Goal: Consume media (video, audio): Consume media (video, audio)

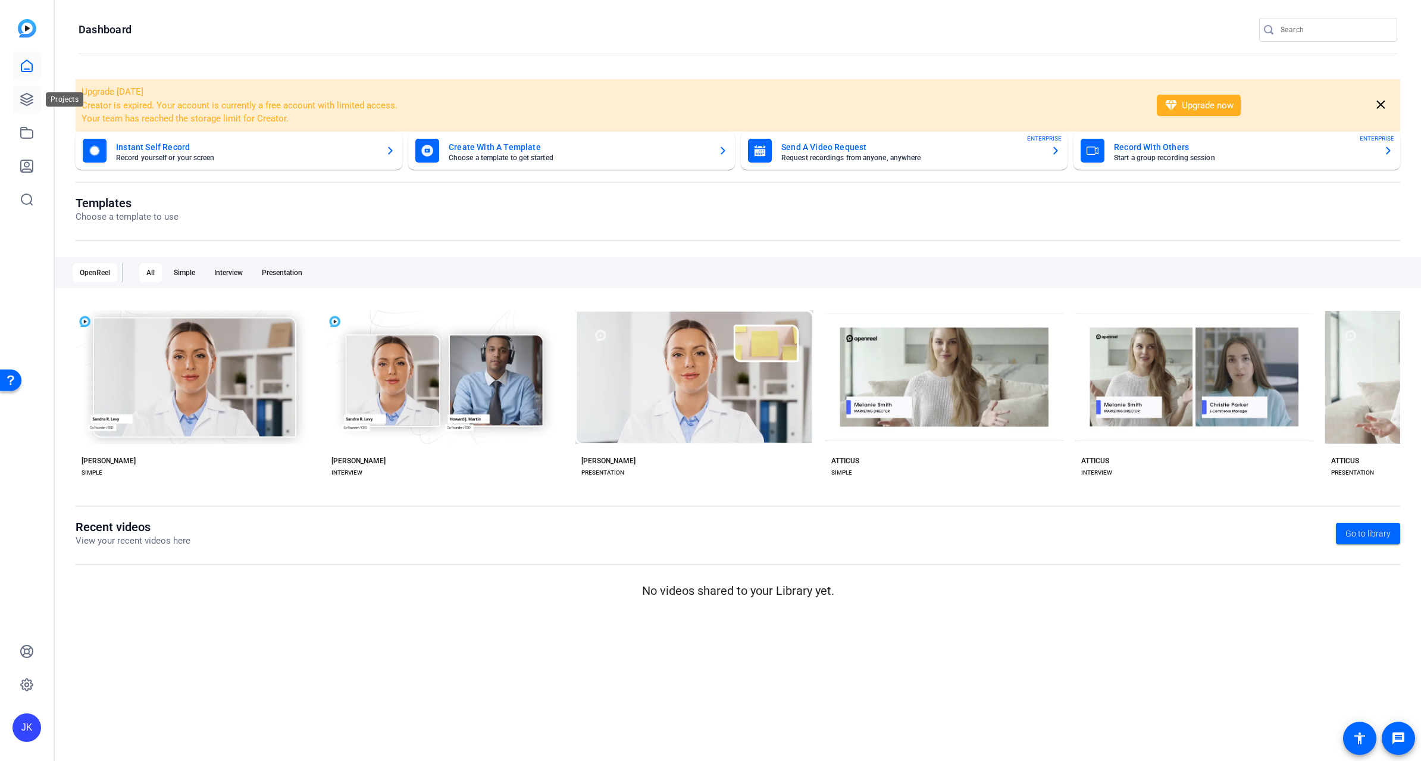
click at [24, 99] on icon at bounding box center [27, 99] width 12 height 12
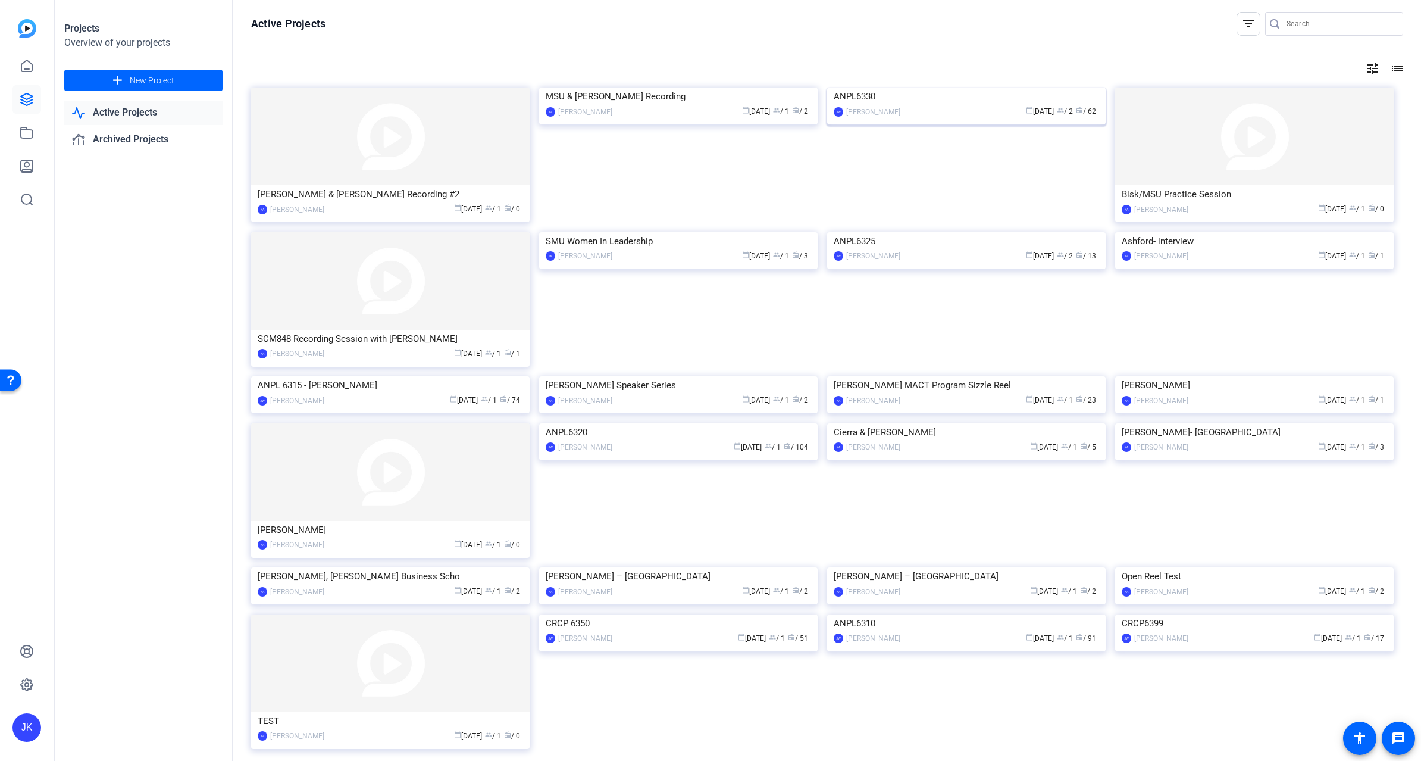
click at [953, 87] on img at bounding box center [966, 87] width 279 height 0
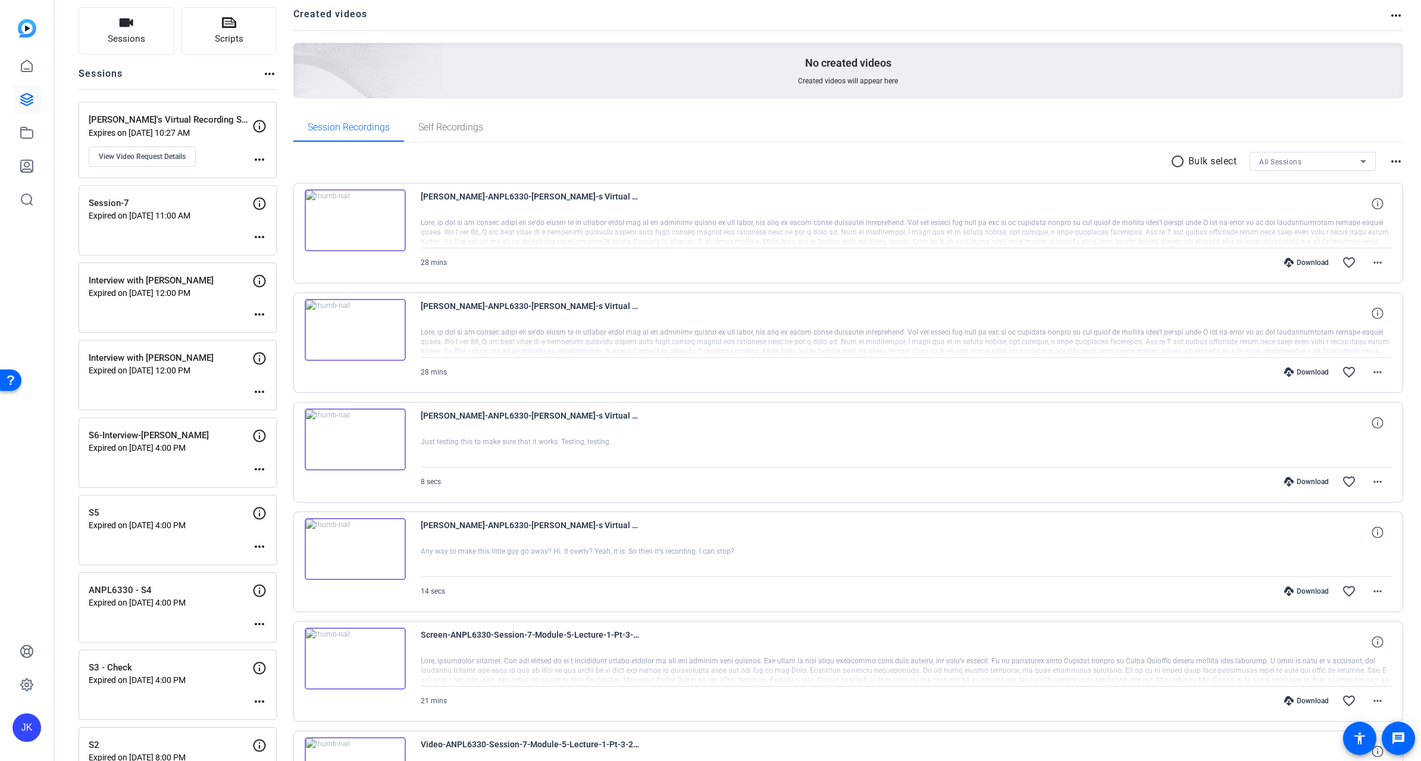
scroll to position [119, 0]
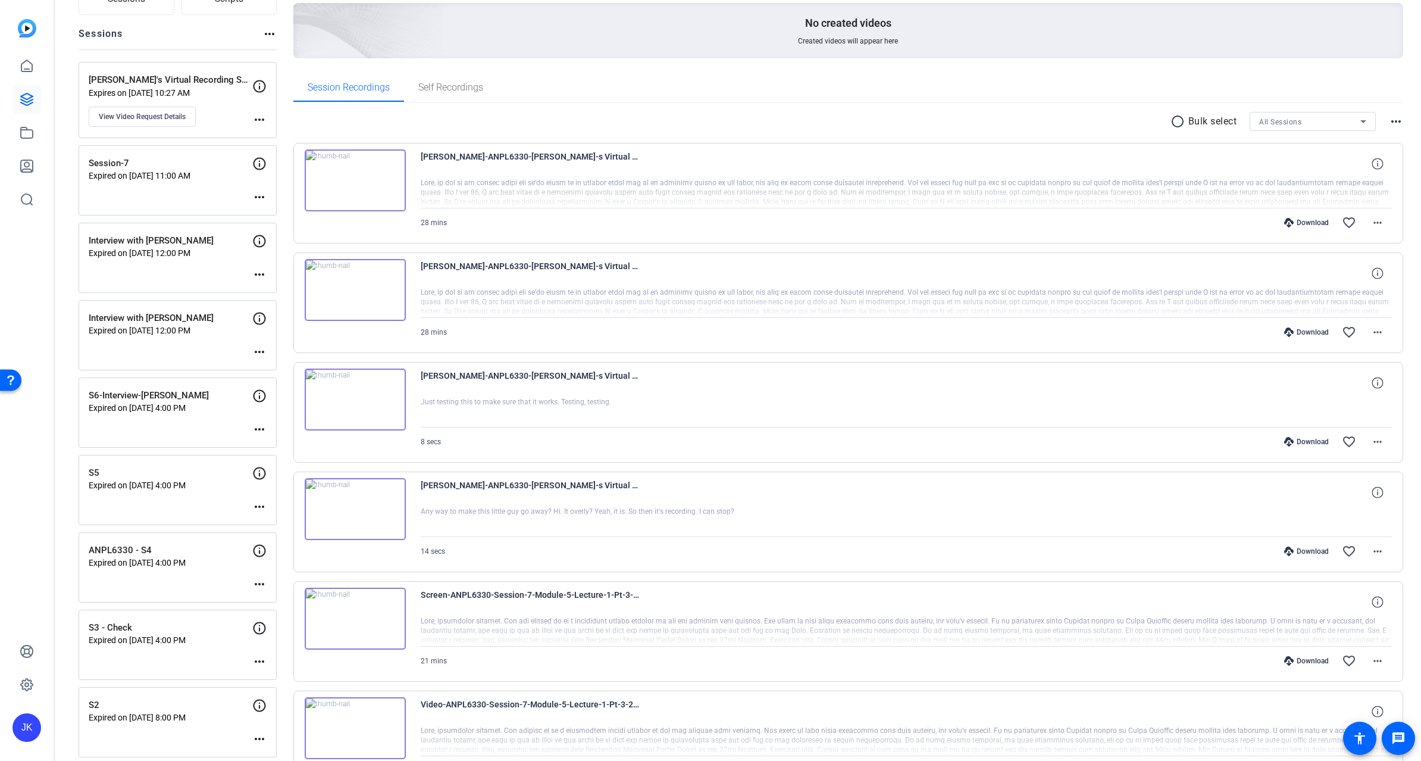
click at [360, 508] on img at bounding box center [355, 509] width 101 height 62
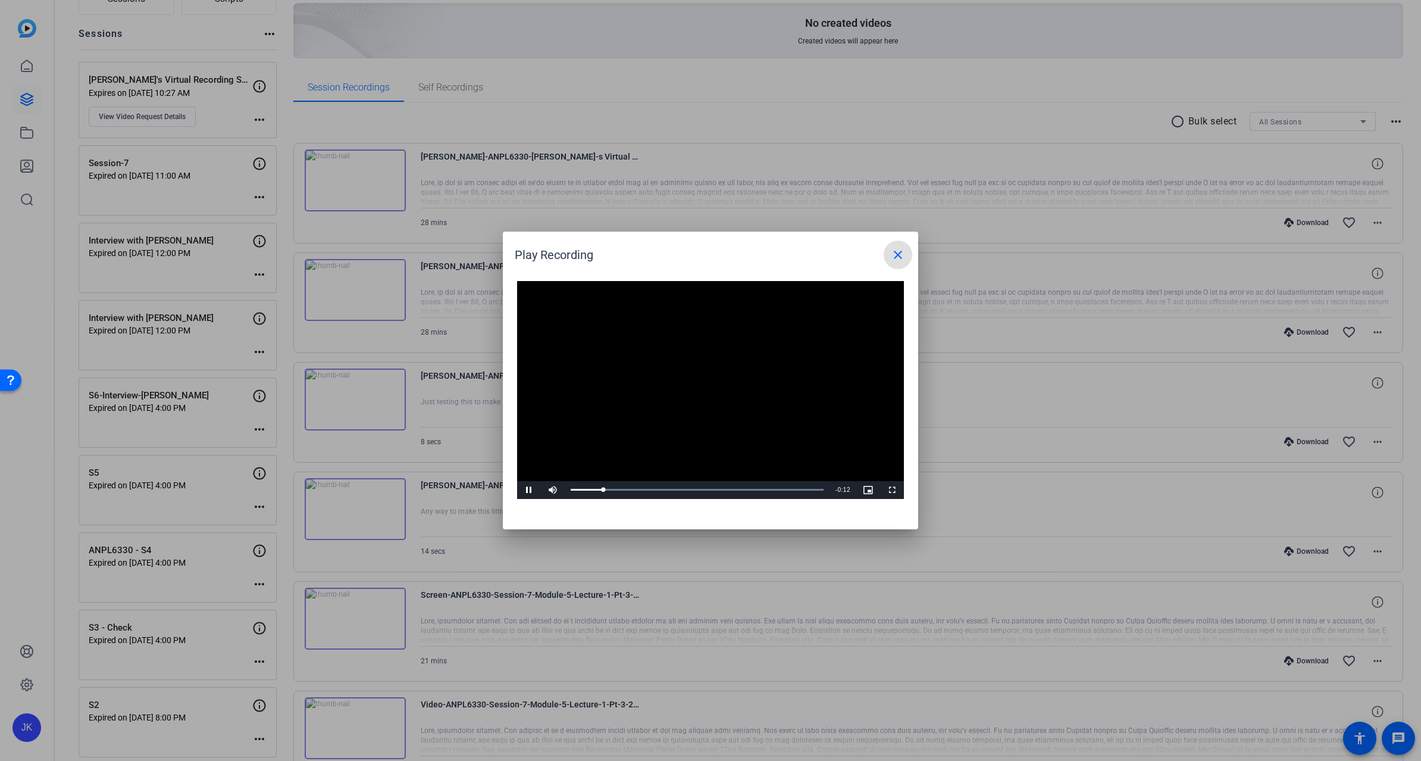
click at [896, 254] on mat-icon "close" at bounding box center [898, 255] width 14 height 14
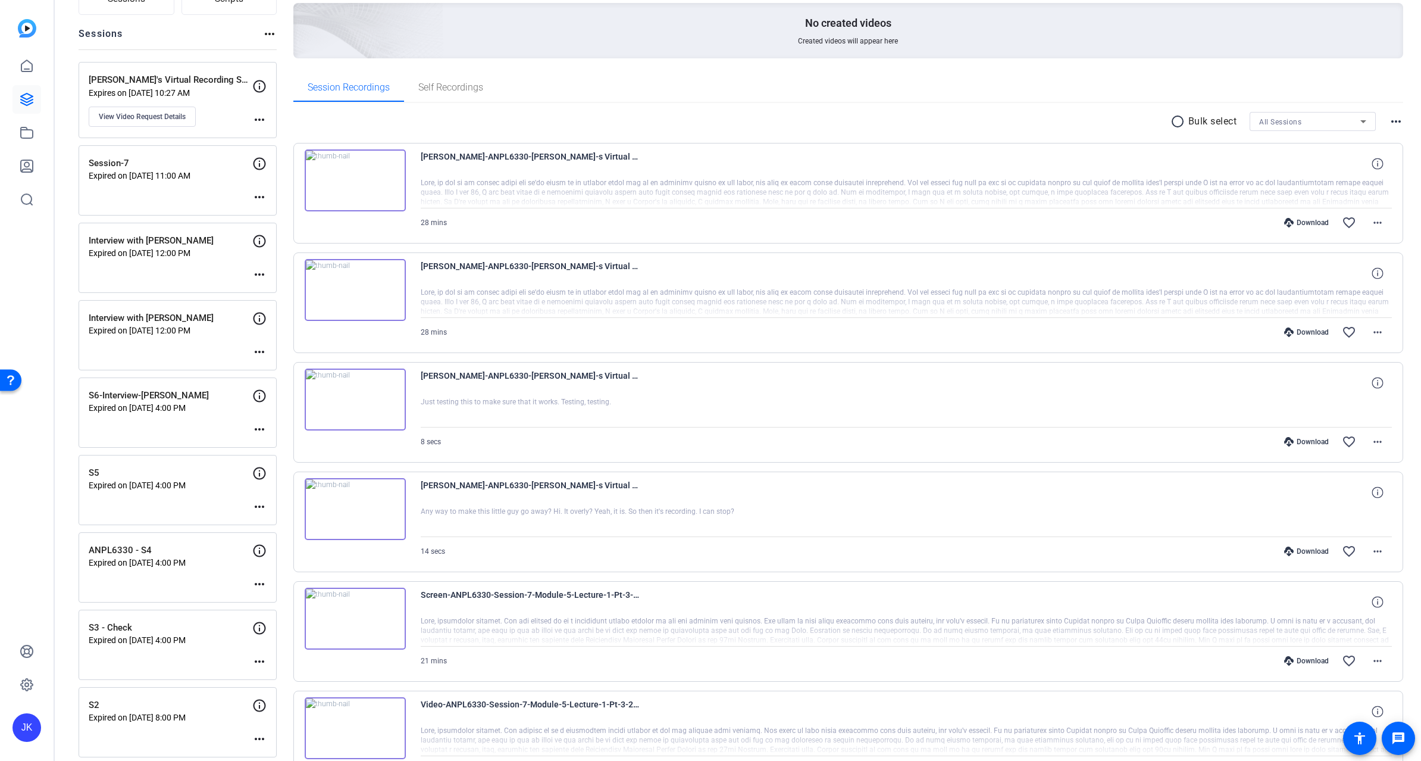
scroll to position [79, 0]
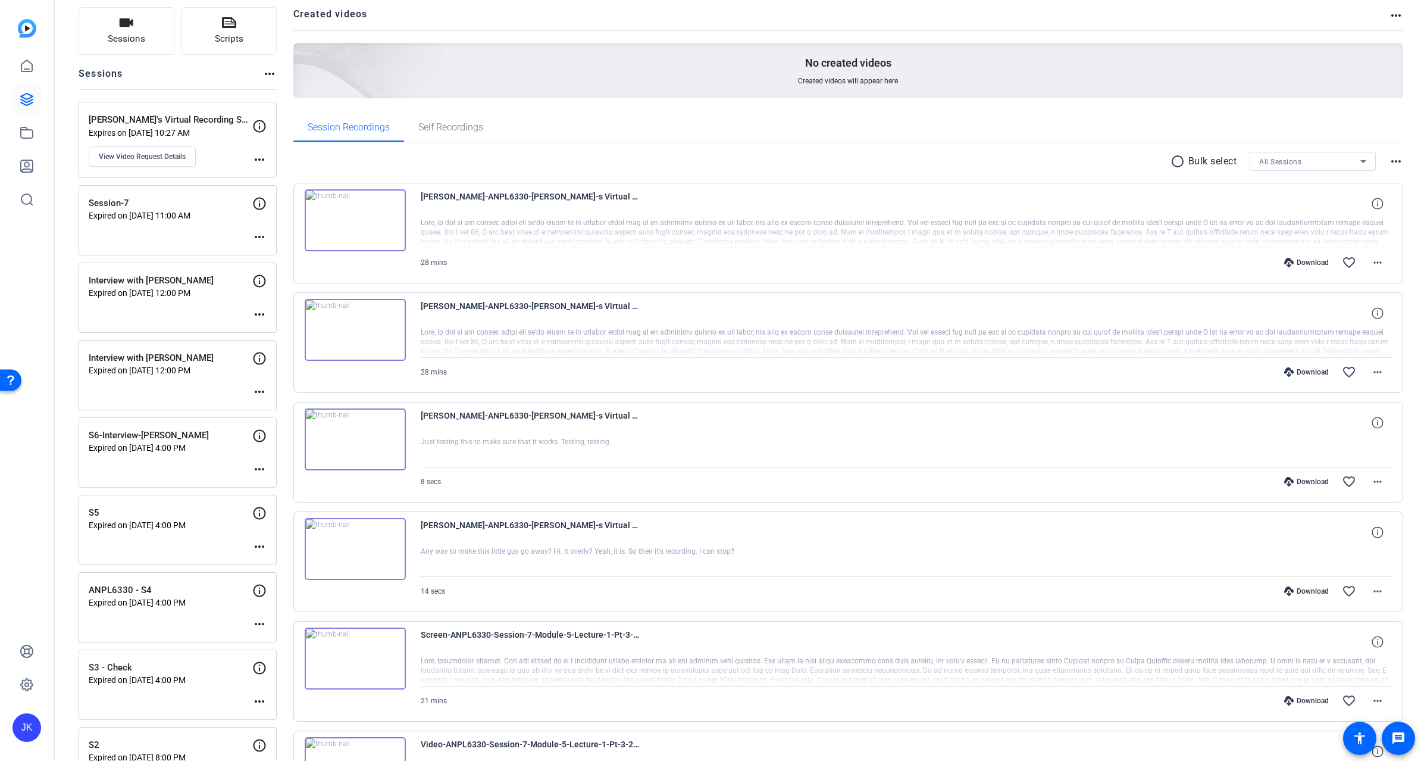
click at [358, 429] on img at bounding box center [355, 439] width 101 height 62
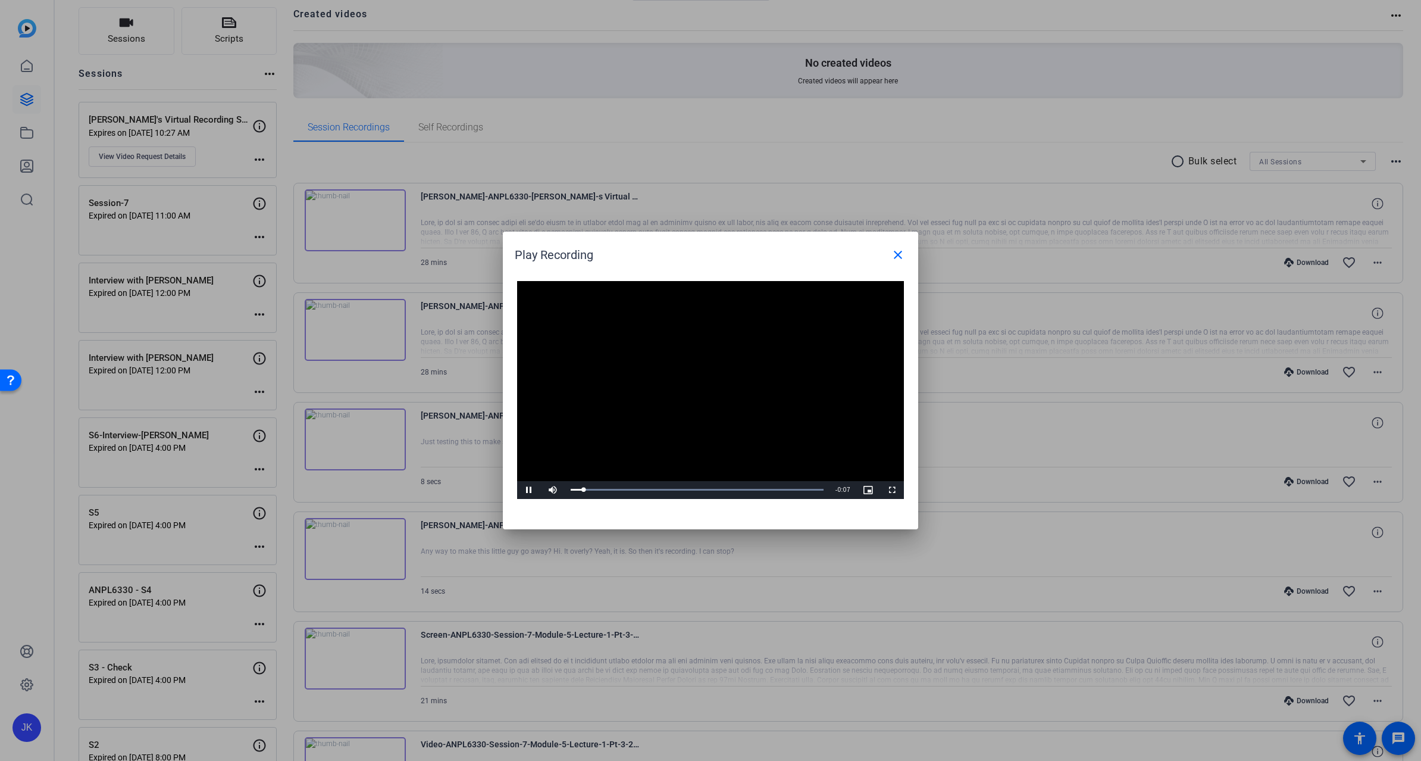
click at [701, 375] on video "Video Player" at bounding box center [710, 390] width 387 height 218
click at [894, 490] on span "Video Player" at bounding box center [892, 490] width 24 height 0
click at [893, 251] on mat-icon "close" at bounding box center [898, 255] width 14 height 14
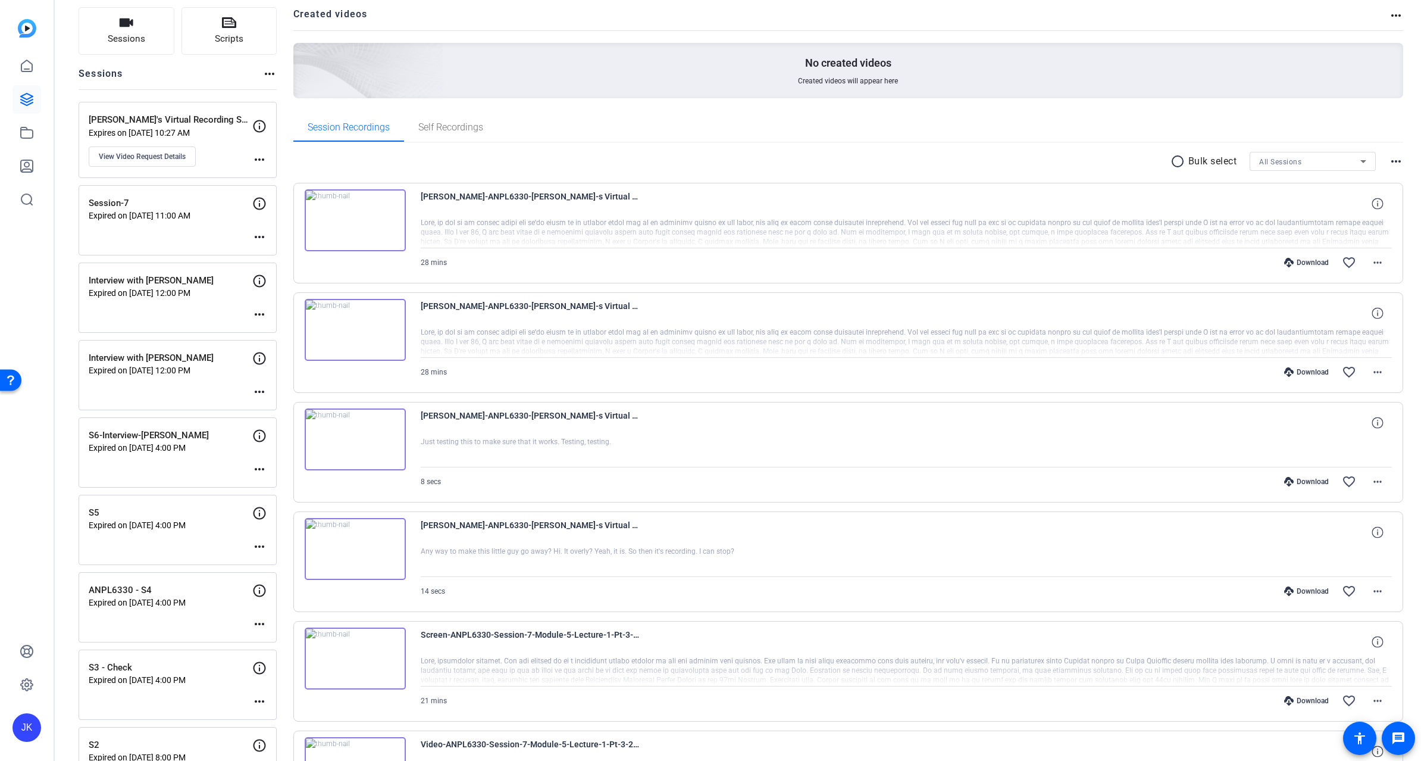
click at [348, 328] on img at bounding box center [355, 330] width 101 height 62
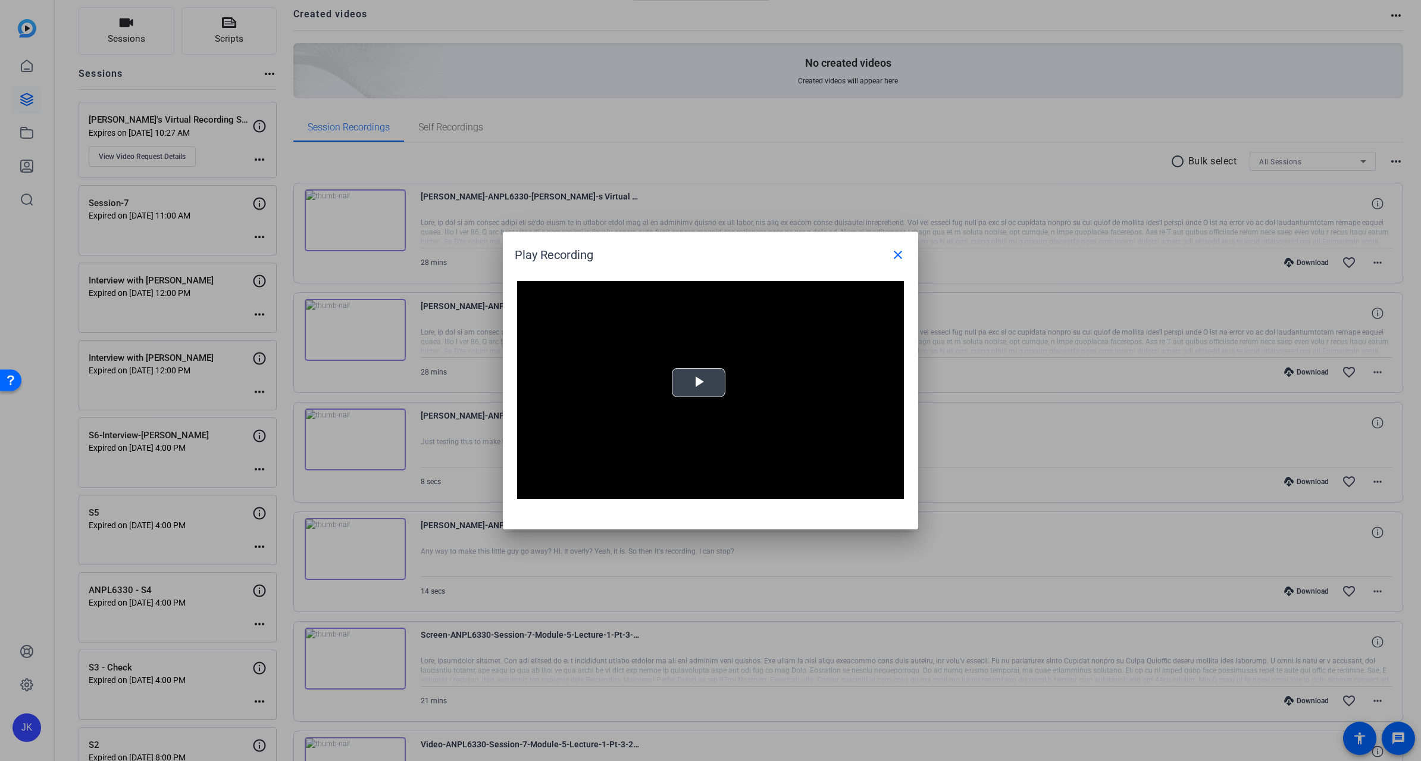
click at [699, 383] on span "Video Player" at bounding box center [699, 383] width 0 height 0
click at [890, 490] on span "Video Player" at bounding box center [892, 490] width 24 height 0
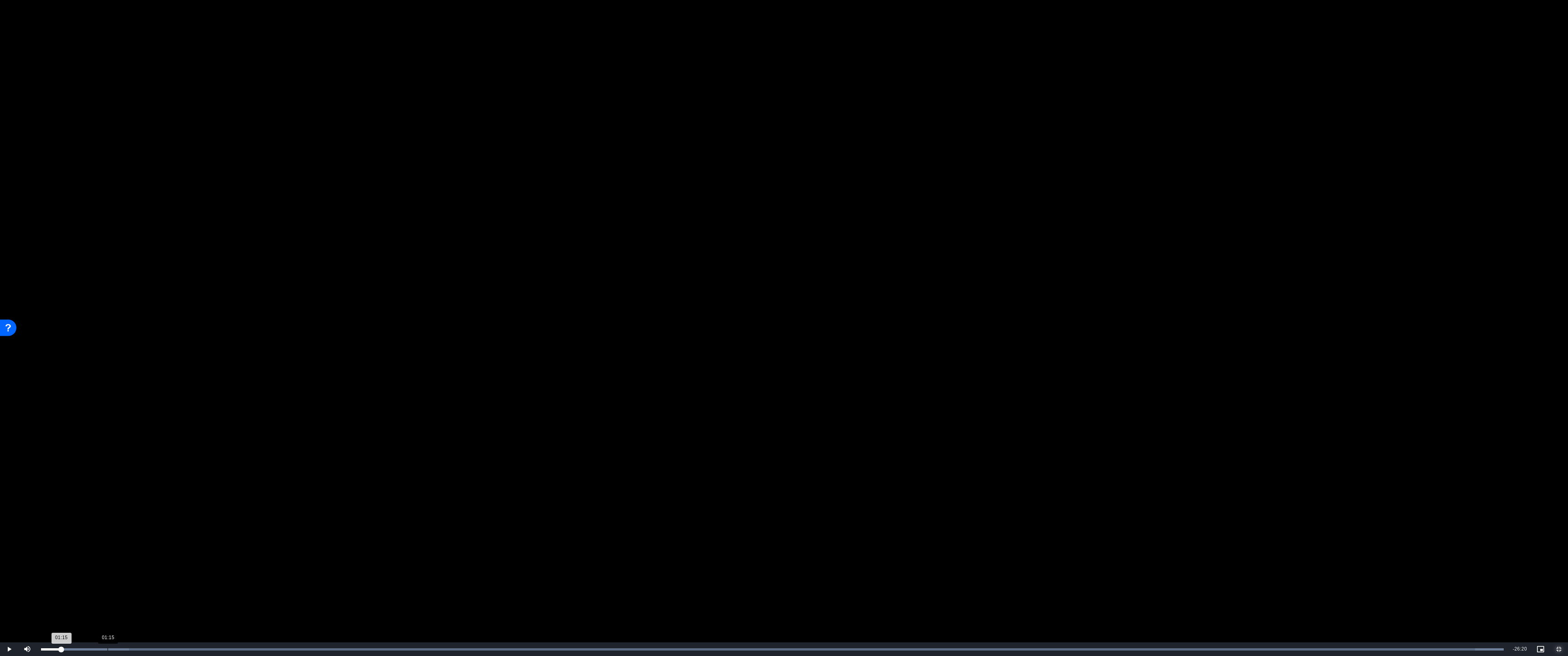
click at [107, 582] on div "Loaded : 100.00% 01:15 01:15" at bounding box center [773, 649] width 1462 height 2
click at [203, 582] on div "Loaded : 100.00% 03:03 02:09" at bounding box center [773, 649] width 1462 height 2
click at [277, 582] on div "Loaded : 100.00% 04:26 03:04" at bounding box center [773, 649] width 1462 height 2
click at [332, 582] on div "Loaded : 100.00% 05:28 04:37" at bounding box center [773, 649] width 1472 height 14
click at [410, 582] on div "Loaded : 100.00% 06:58 05:30" at bounding box center [773, 649] width 1462 height 2
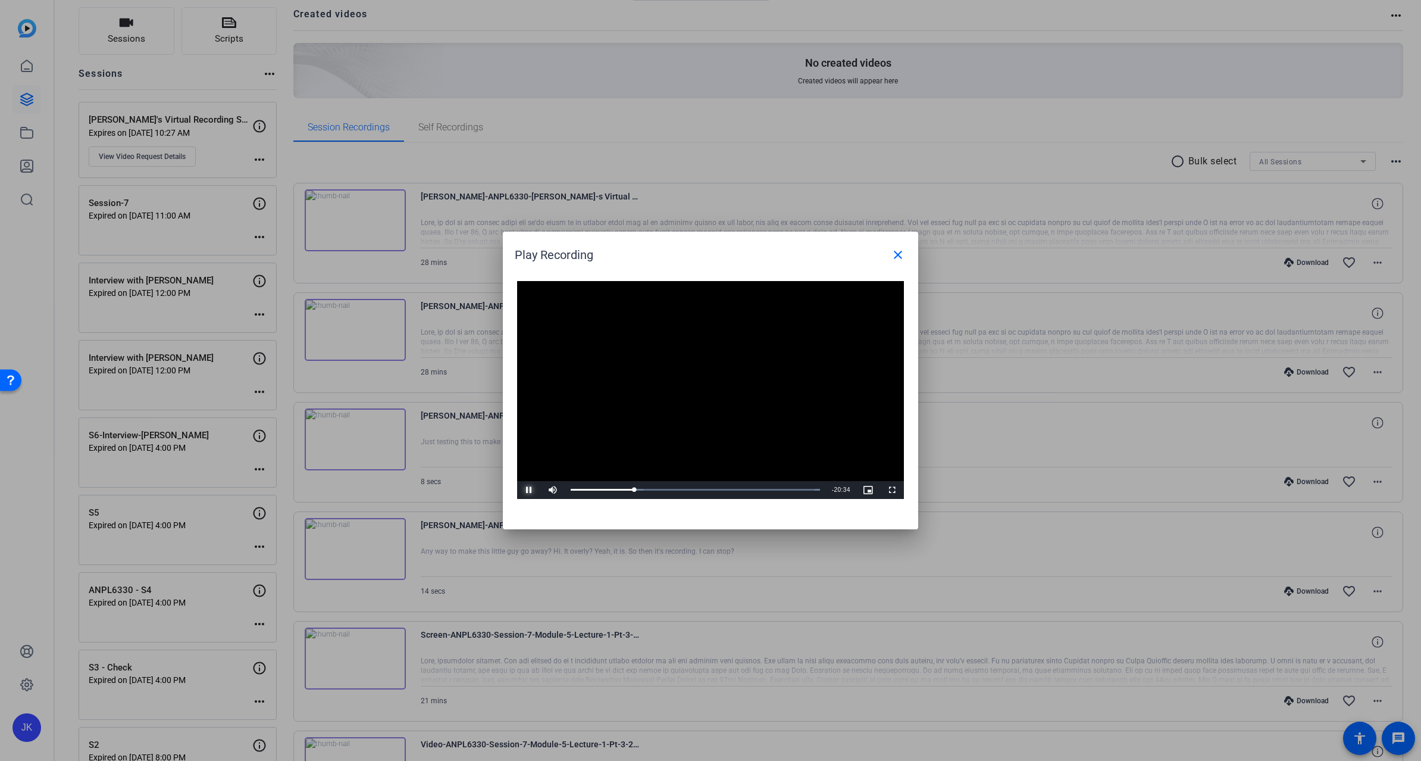
click at [523, 490] on span "Video Player" at bounding box center [529, 490] width 24 height 0
click at [904, 255] on mat-icon "close" at bounding box center [898, 255] width 14 height 14
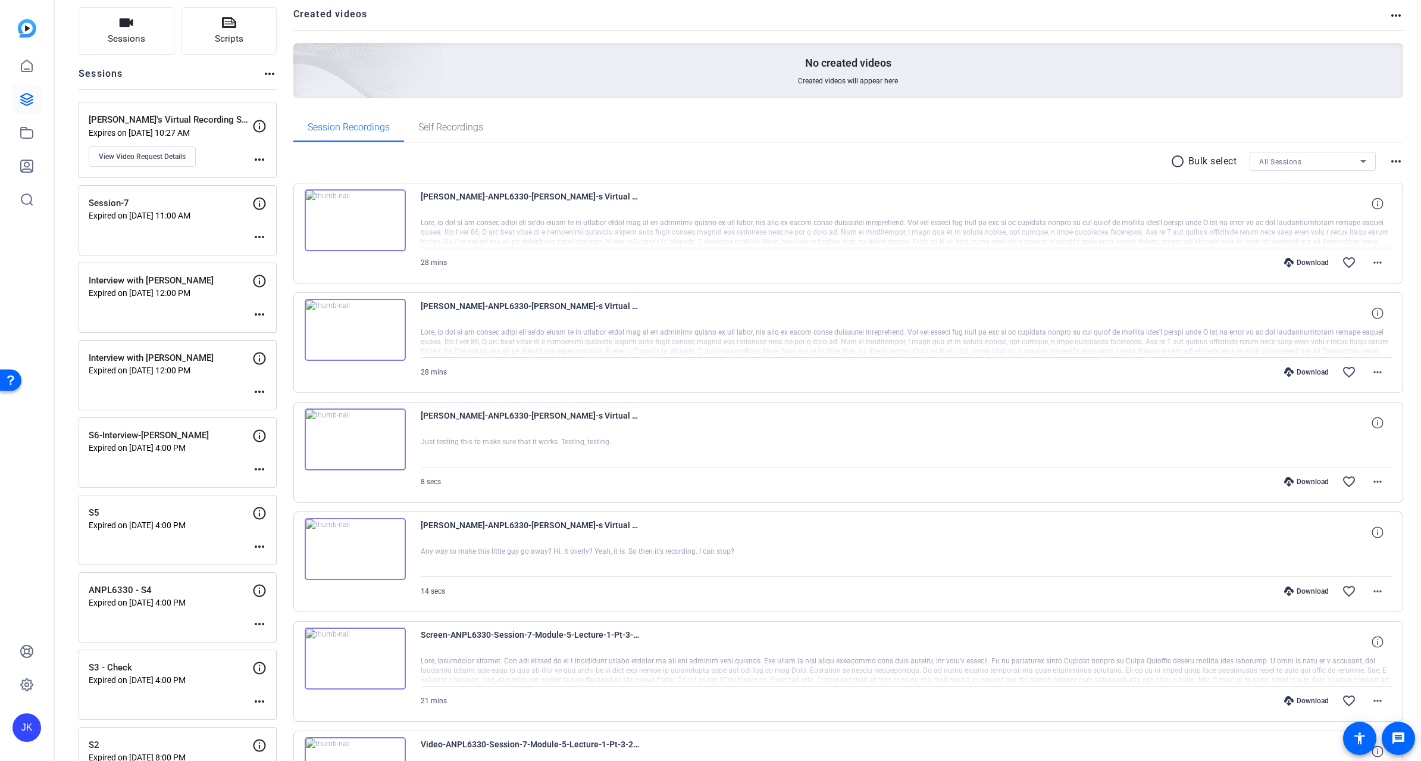
click at [360, 220] on img at bounding box center [355, 220] width 101 height 62
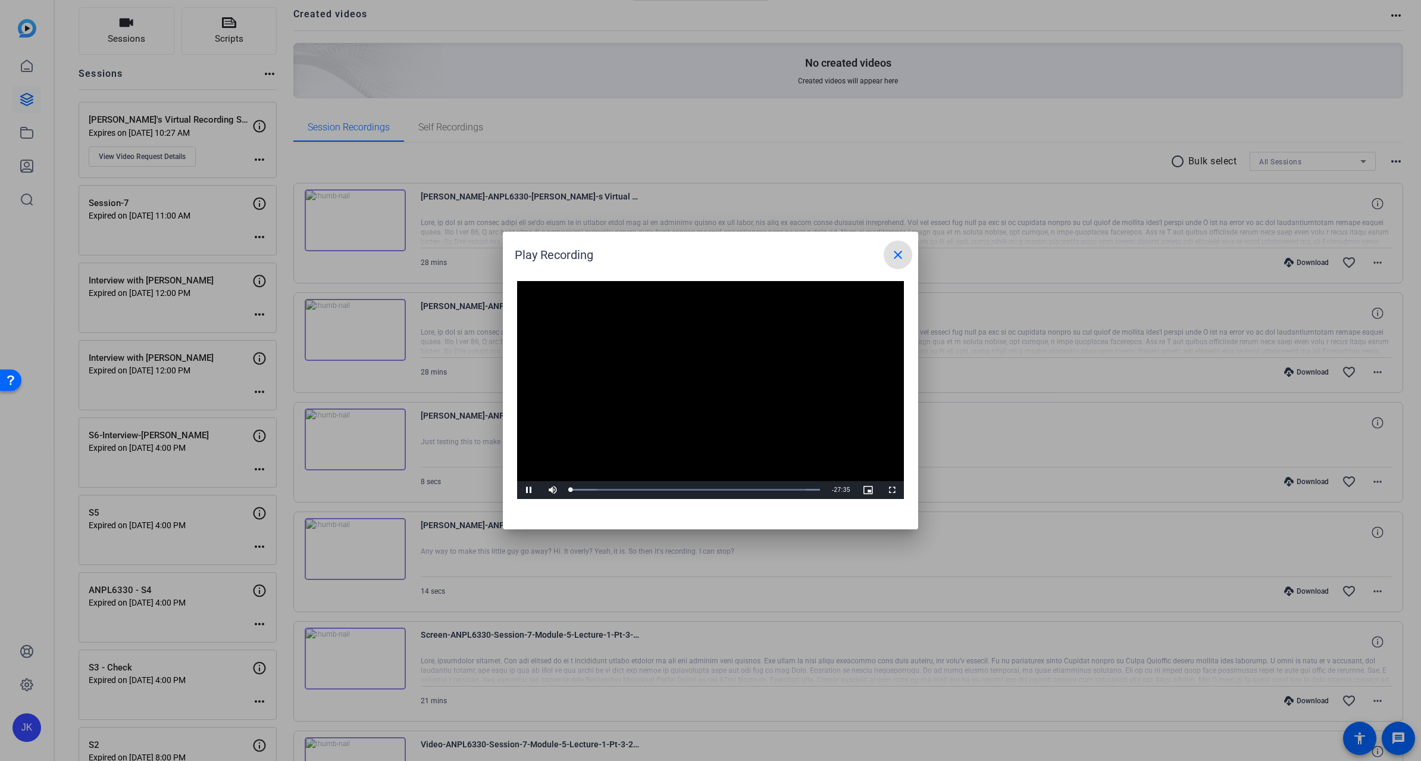
click at [706, 386] on video "Video Player" at bounding box center [710, 390] width 387 height 218
click at [524, 490] on span "Video Player" at bounding box center [529, 490] width 24 height 0
click at [610, 489] on div "Loaded : 100.00% 01:28 00:02" at bounding box center [695, 489] width 249 height 3
click at [640, 487] on div "Loaded : 100.00% 07:42 03:54" at bounding box center [695, 490] width 261 height 18
click at [620, 488] on div "05:27" at bounding box center [620, 489] width 1 height 3
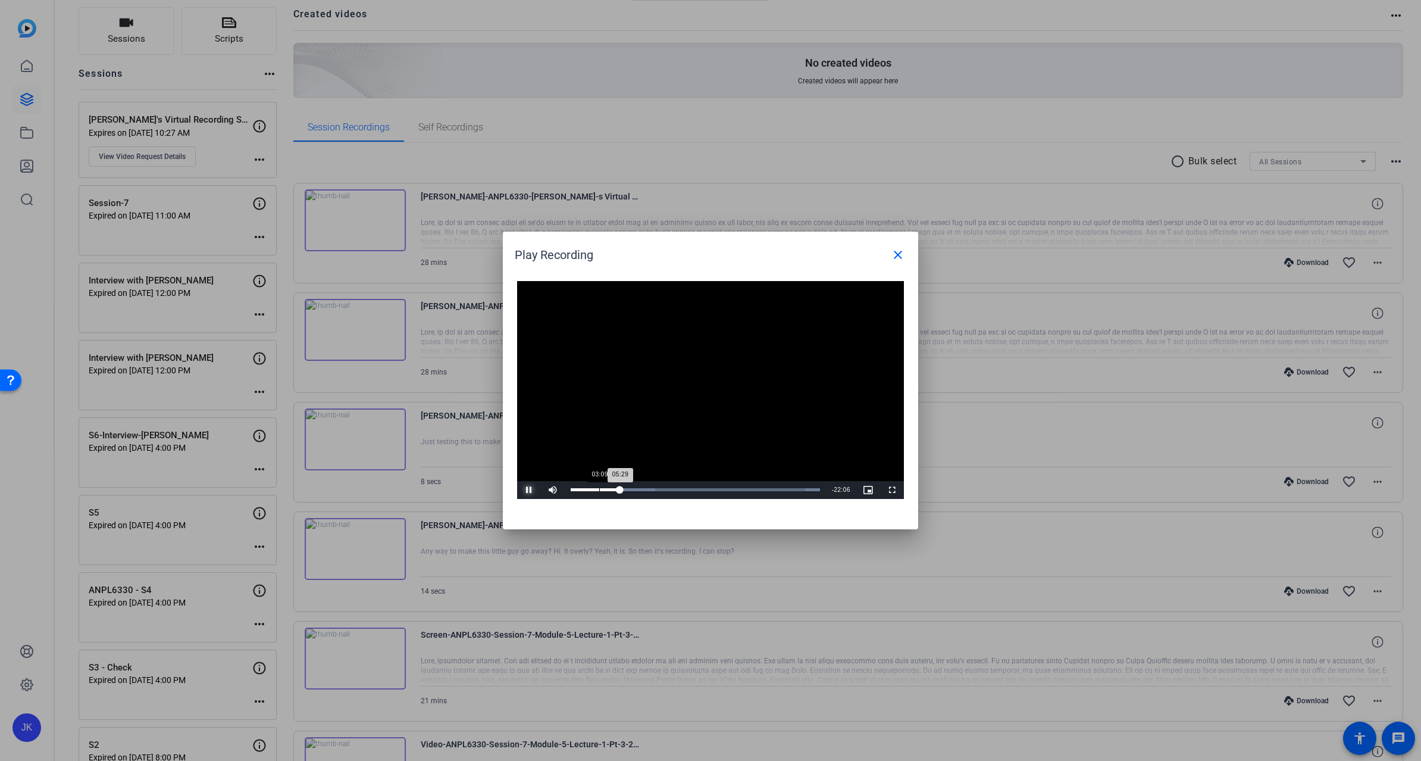
click at [599, 492] on div "Loaded : 100.00% 03:09 05:29" at bounding box center [695, 490] width 261 height 18
click at [657, 498] on div "Loaded : 100.00% 09:32 03:10" at bounding box center [695, 490] width 261 height 18
click at [683, 492] on div "Loaded : 100.00% 11:31 09:33" at bounding box center [695, 490] width 261 height 18
click at [672, 490] on div "Loaded : 100.00% 11:11 12:26" at bounding box center [695, 489] width 249 height 3
click at [657, 490] on div "Loaded : 100.00% 09:32 11:12" at bounding box center [695, 489] width 249 height 3
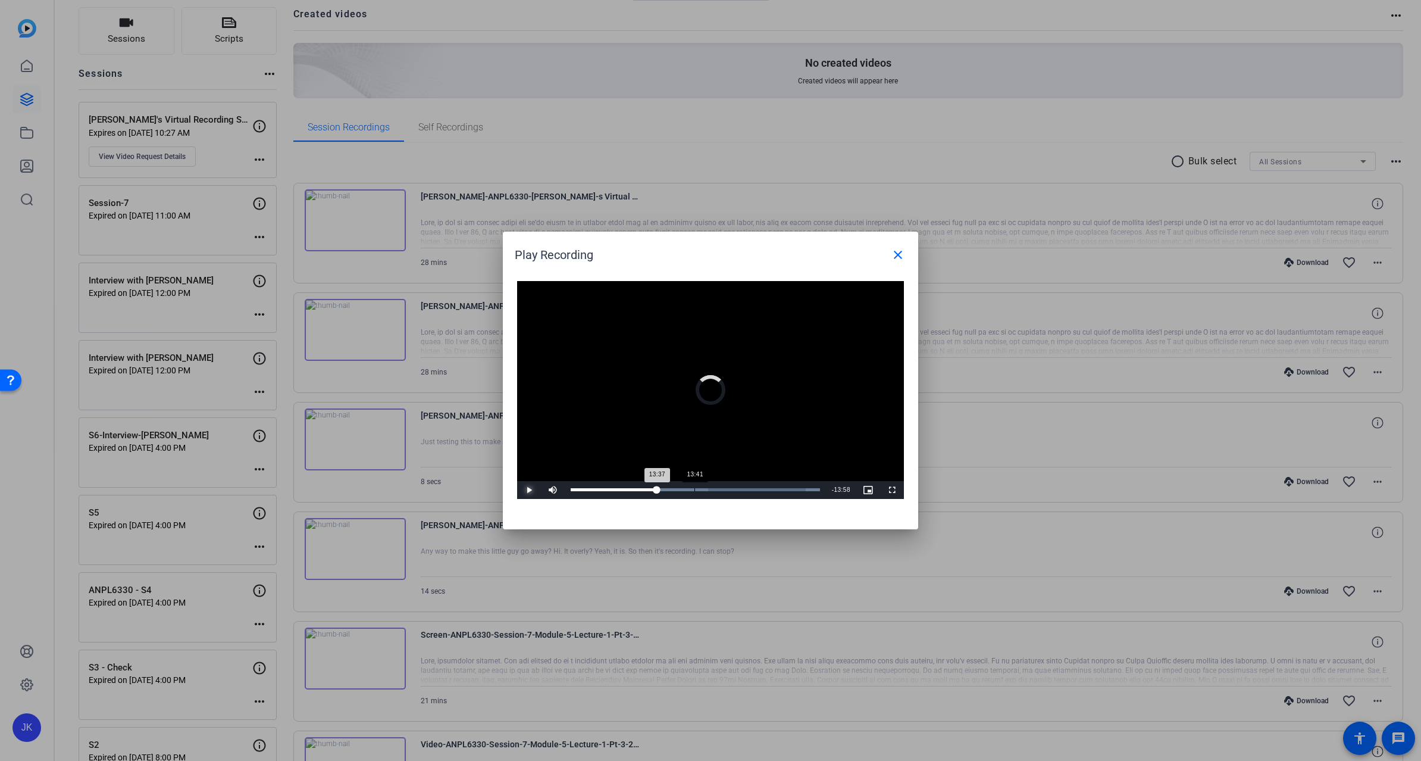
click at [695, 494] on div "Loaded : 100.00% 13:41 13:37" at bounding box center [695, 490] width 261 height 18
click at [722, 495] on div "Loaded : 100.00% 16:39 13:42" at bounding box center [695, 490] width 261 height 18
click at [759, 493] on div "Loaded : 100.00% 20:48 16:44" at bounding box center [695, 490] width 261 height 18
click at [792, 493] on div "Loaded : 100.00% 24:04 20:53" at bounding box center [697, 490] width 265 height 18
click at [824, 496] on div "Loaded : 100.00% 27:23 24:06" at bounding box center [697, 490] width 265 height 18
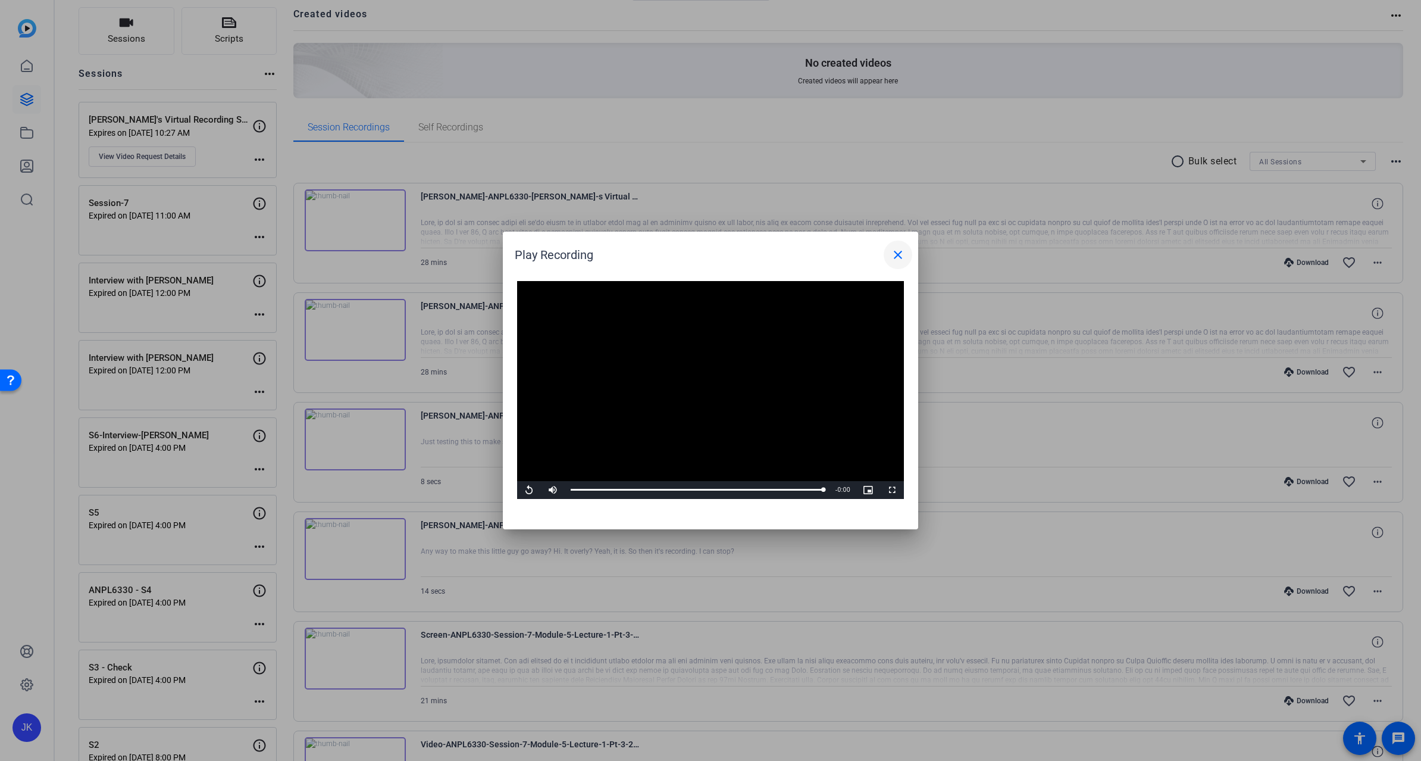
click at [891, 253] on mat-icon "close" at bounding box center [898, 255] width 14 height 14
